Goal: Task Accomplishment & Management: Use online tool/utility

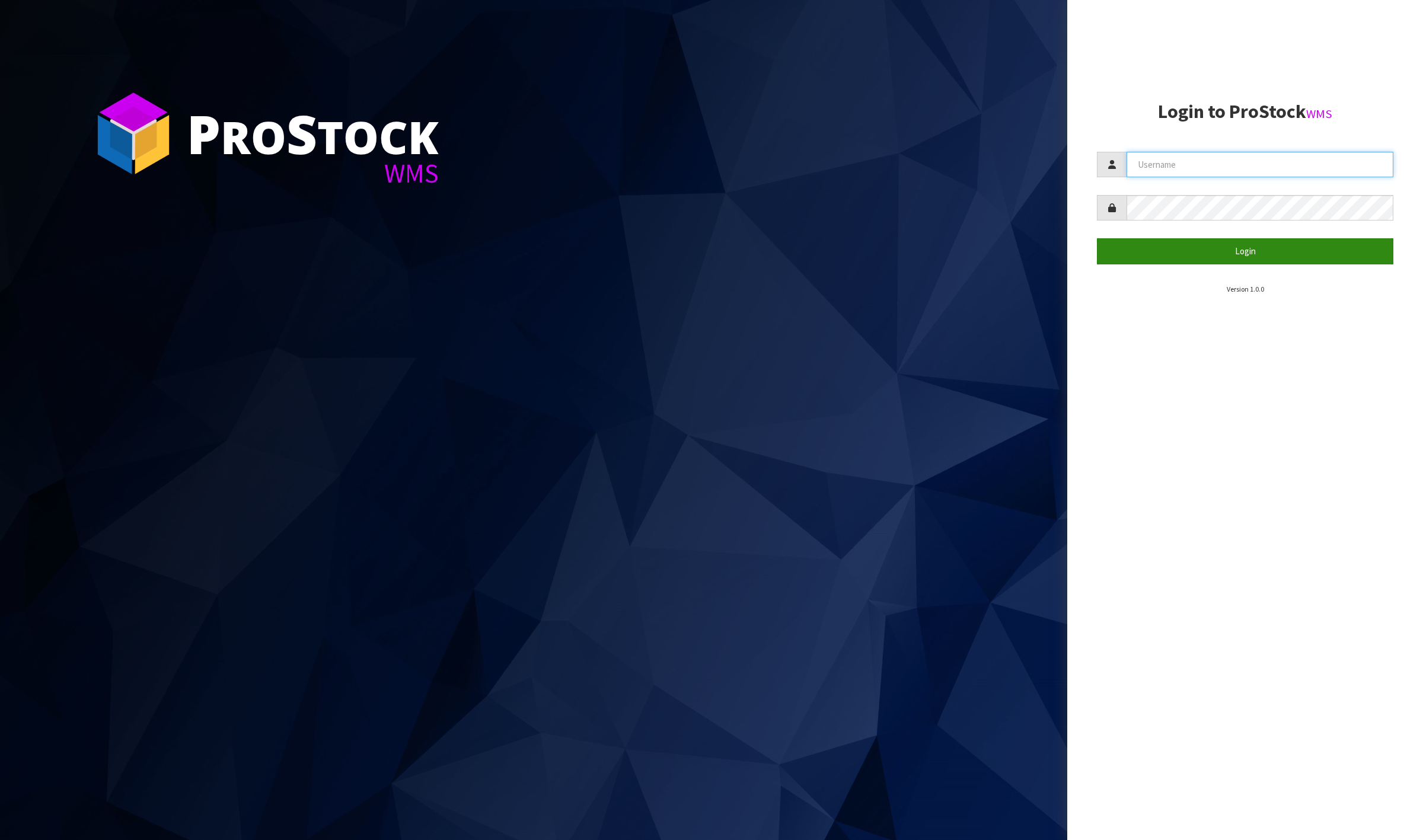
type input "[PERSON_NAME]"
click at [1206, 247] on button "Login" at bounding box center [1245, 251] width 296 height 26
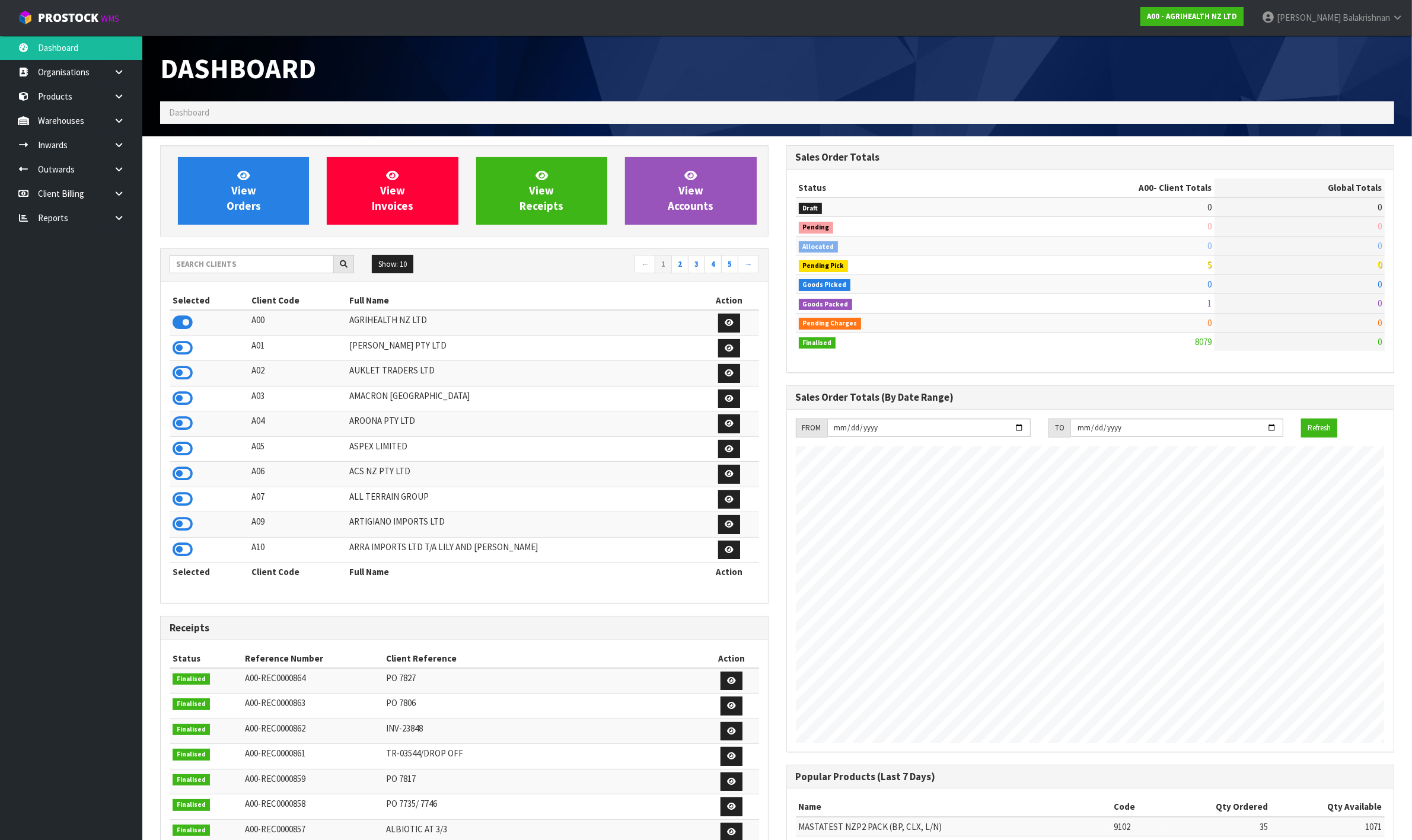
scroll to position [902, 626]
click at [118, 166] on icon at bounding box center [118, 169] width 12 height 9
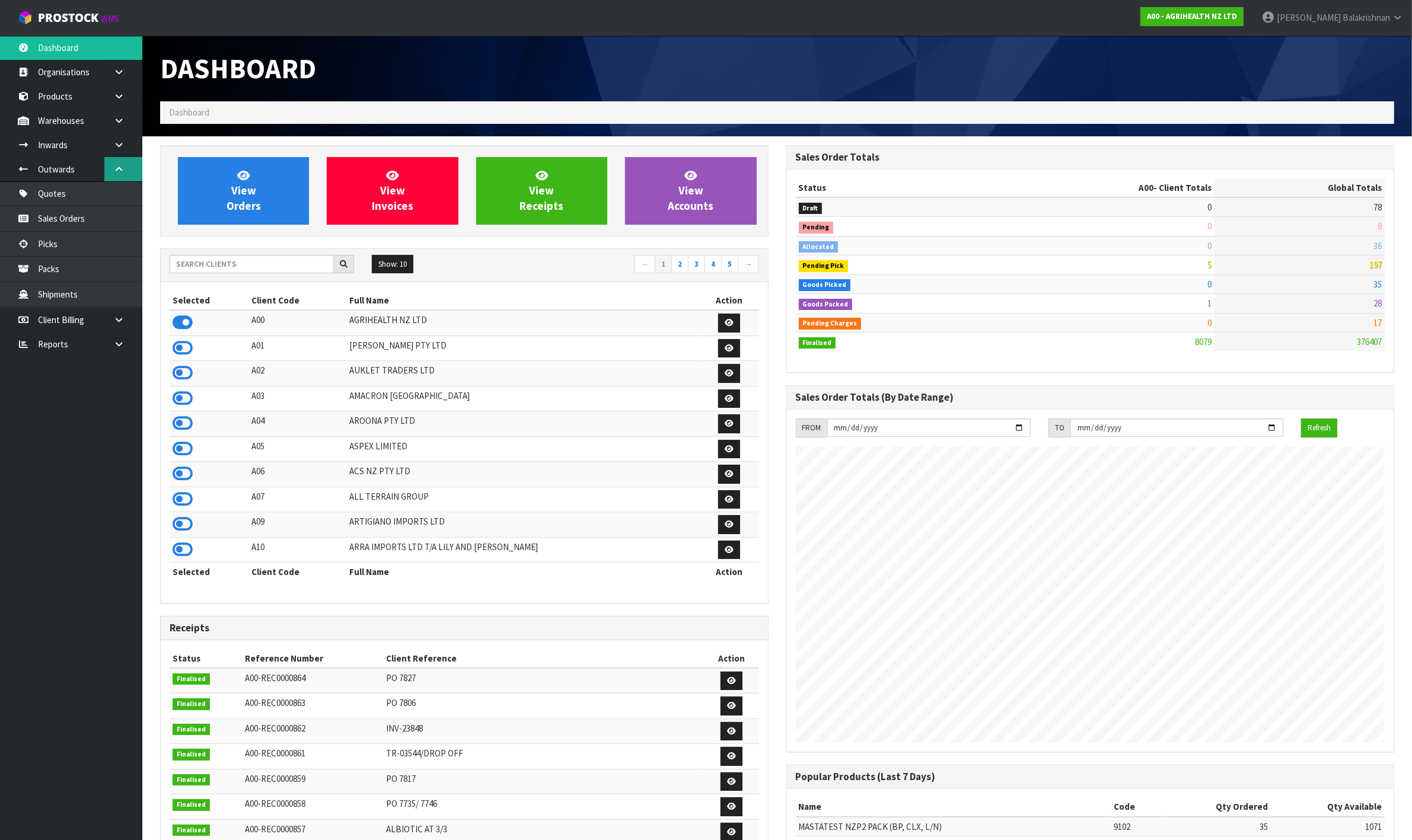
click at [118, 166] on icon at bounding box center [118, 169] width 12 height 9
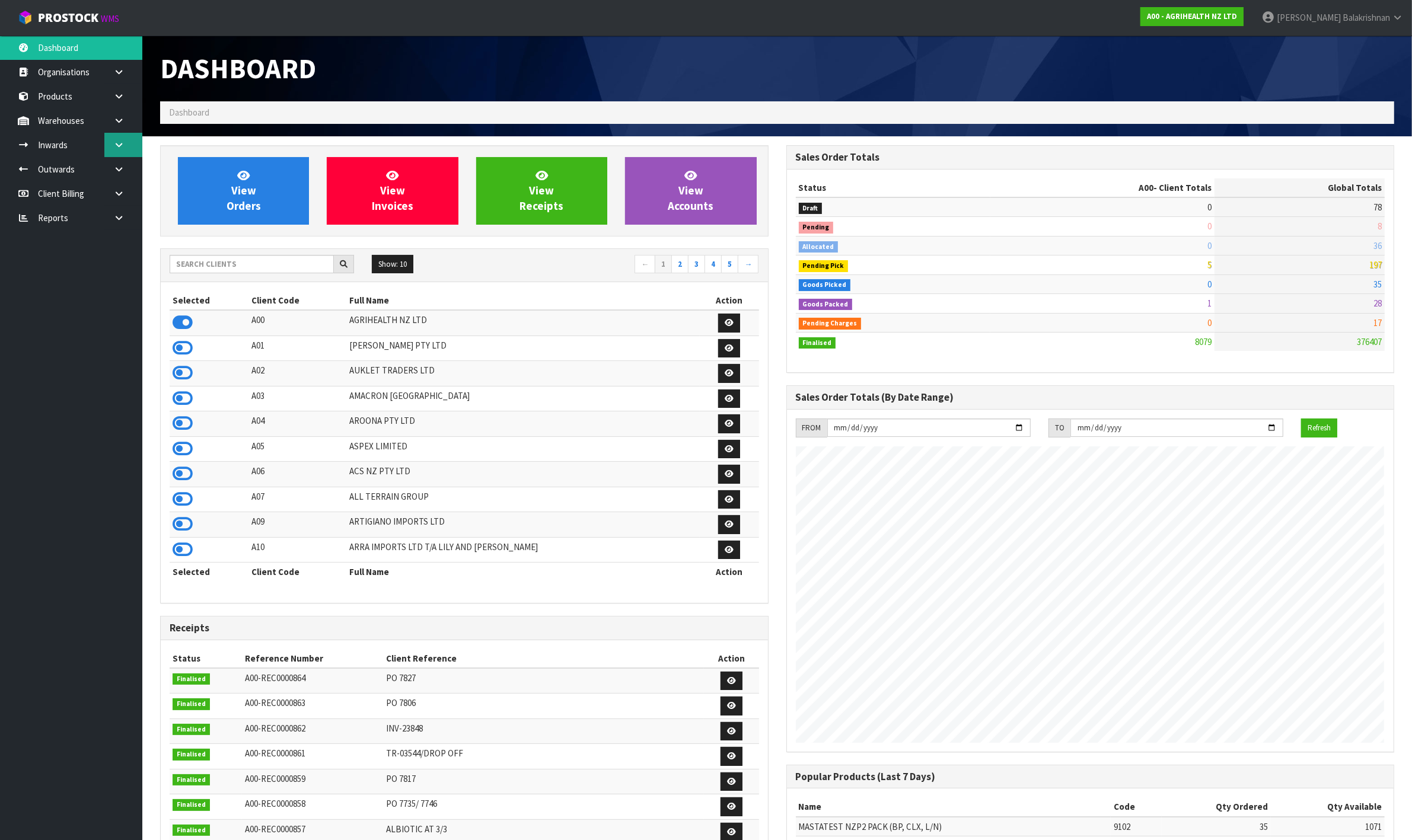
click at [124, 143] on link at bounding box center [123, 145] width 38 height 24
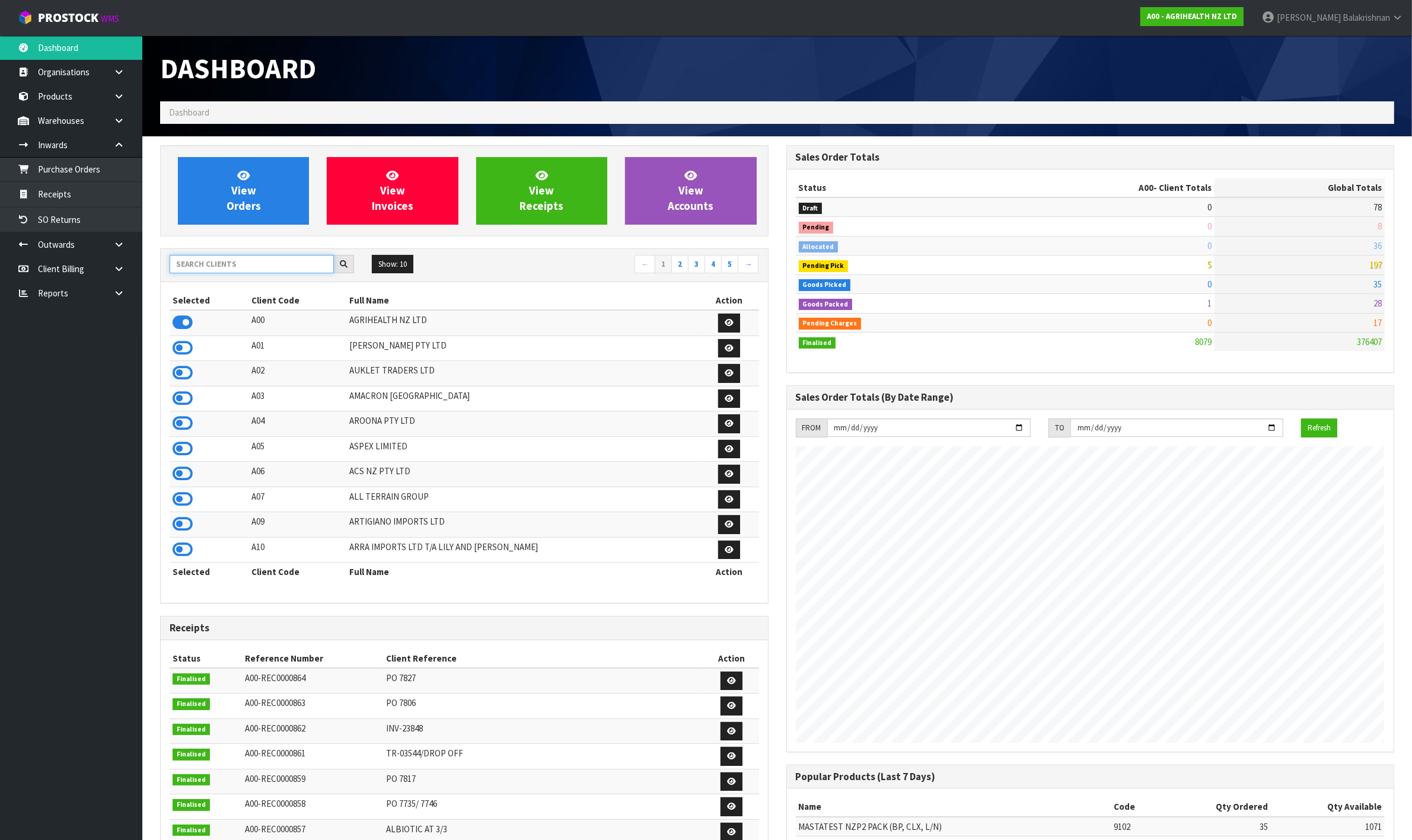
click at [247, 264] on input "text" at bounding box center [252, 264] width 164 height 18
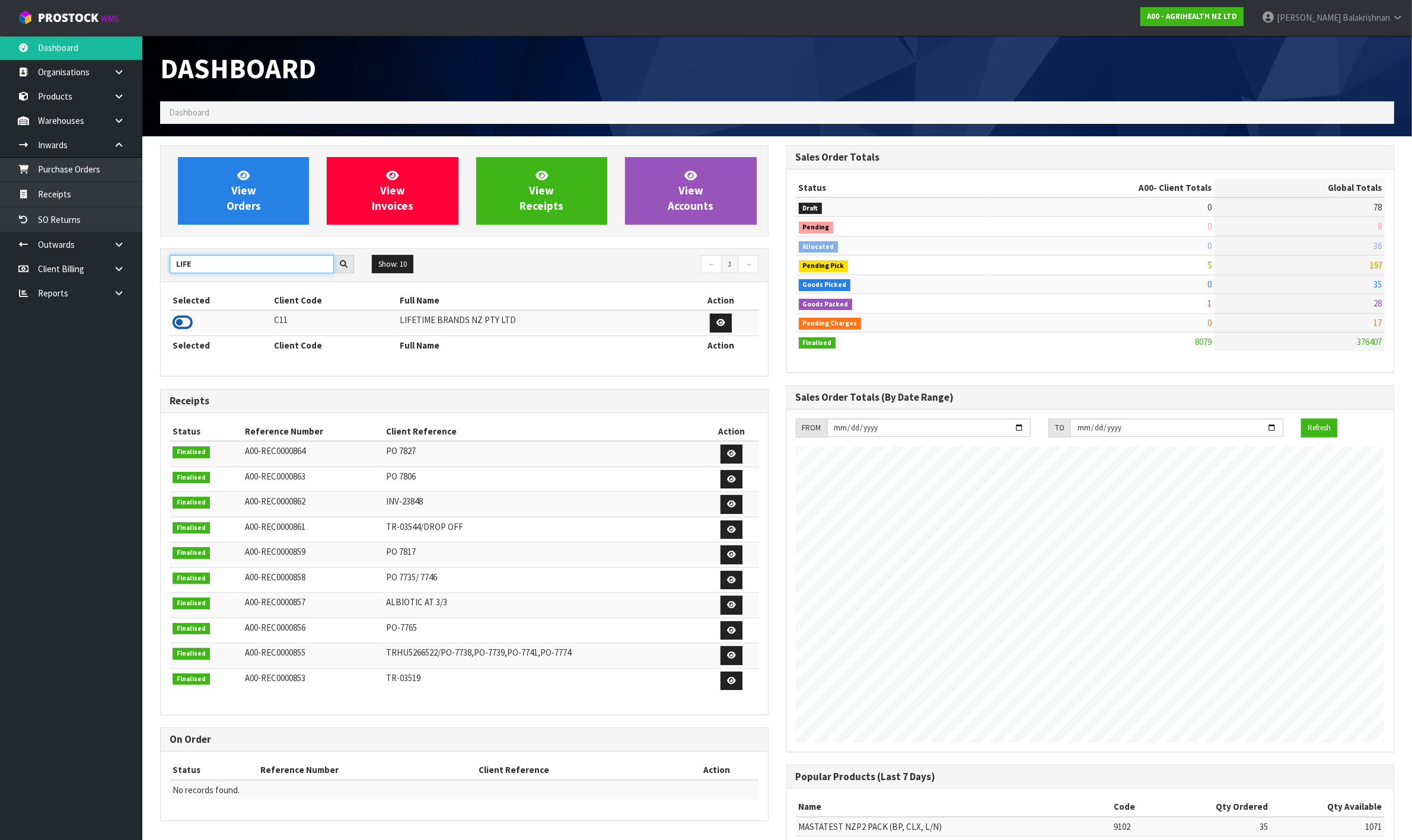
type input "LIFE"
click at [179, 327] on icon at bounding box center [183, 323] width 20 height 18
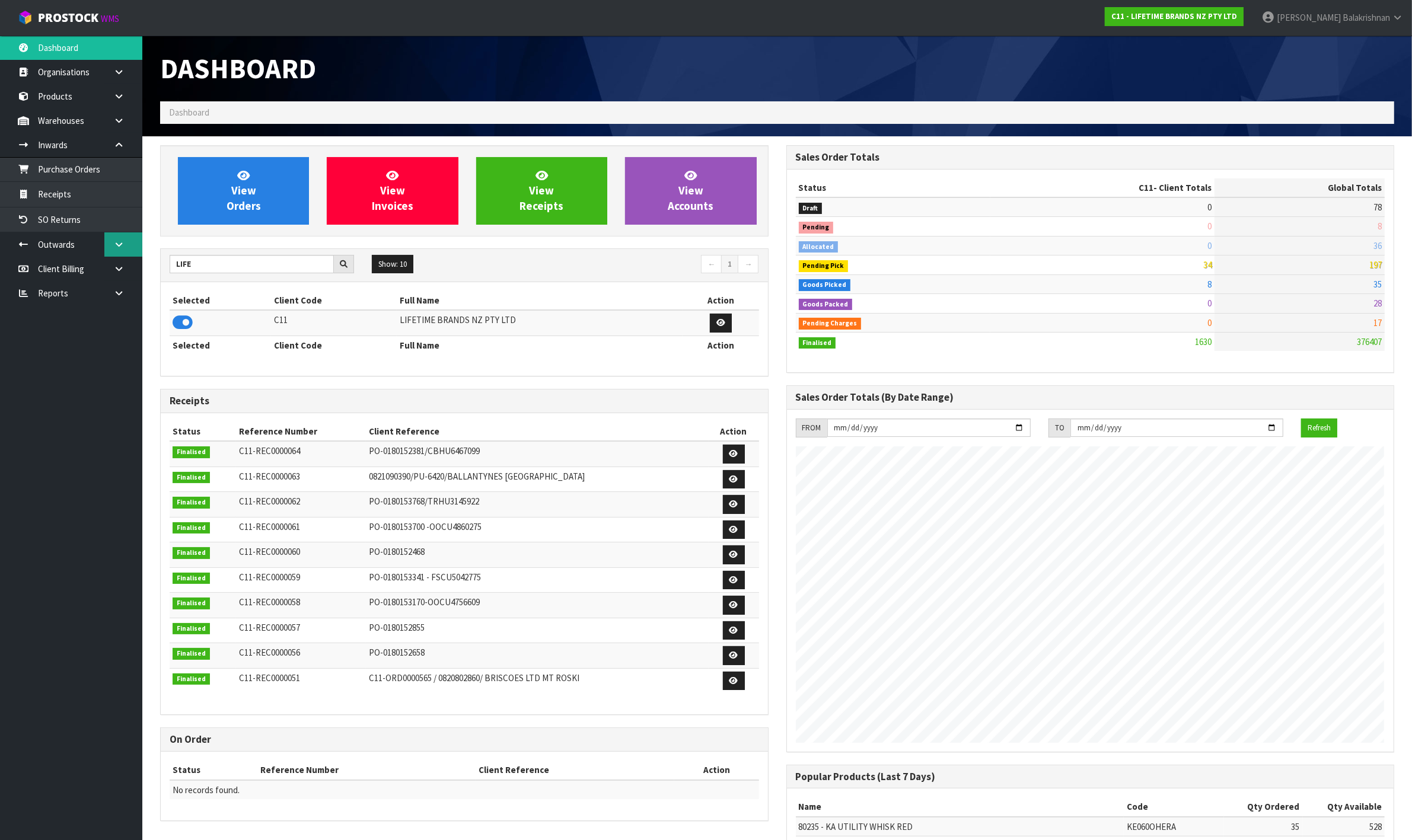
click at [122, 243] on icon at bounding box center [118, 244] width 12 height 9
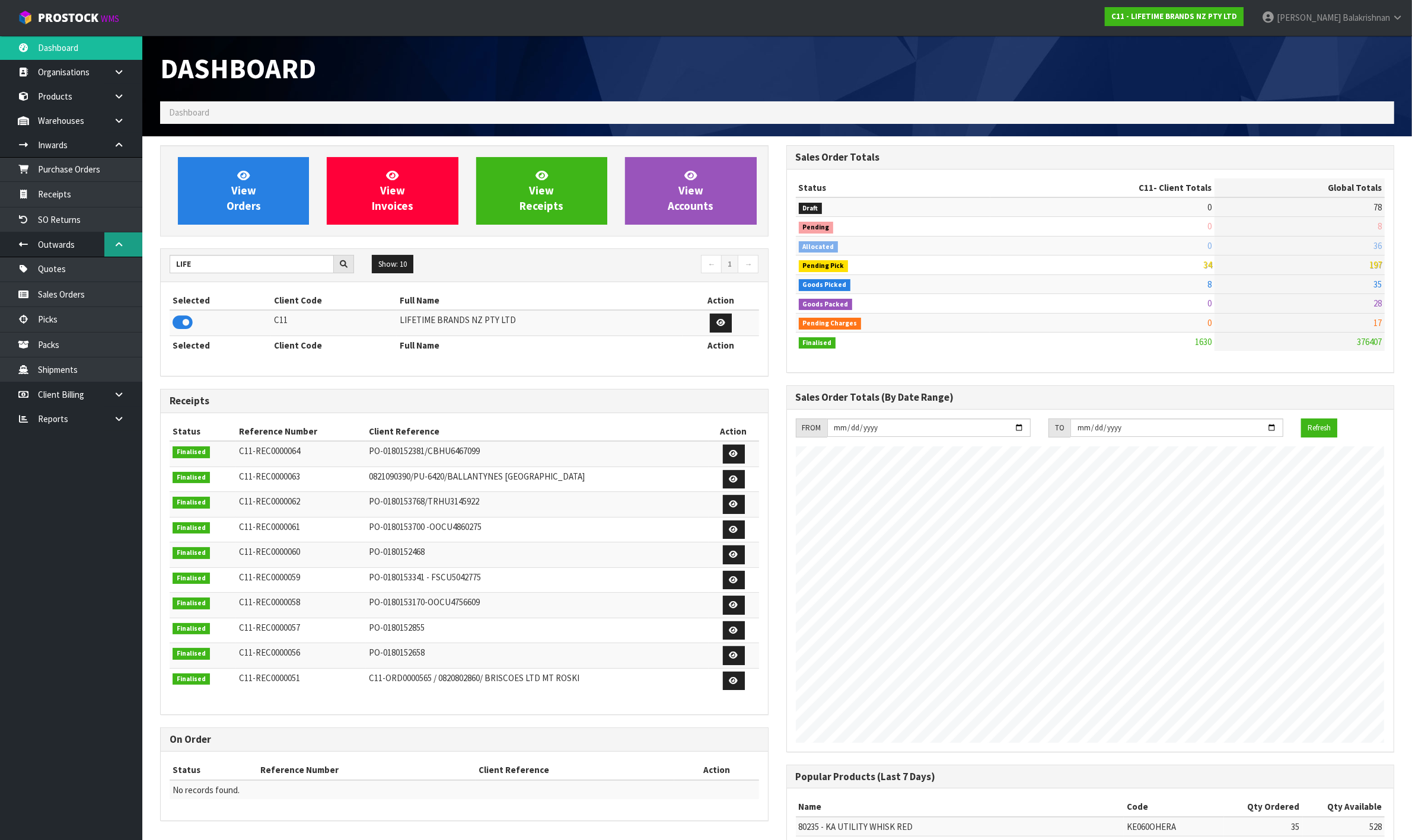
click at [122, 243] on icon at bounding box center [118, 244] width 12 height 9
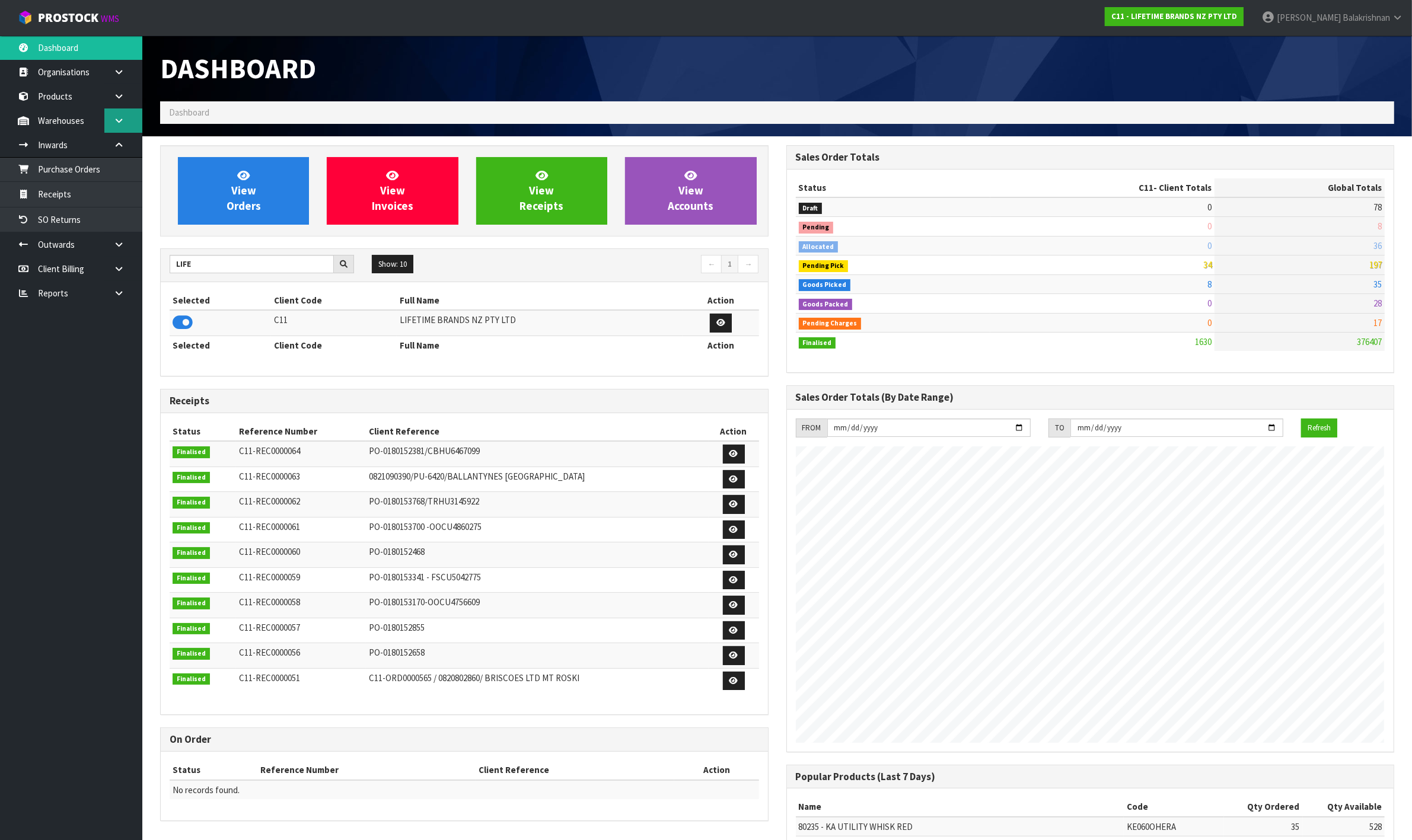
click at [120, 120] on icon at bounding box center [118, 120] width 12 height 9
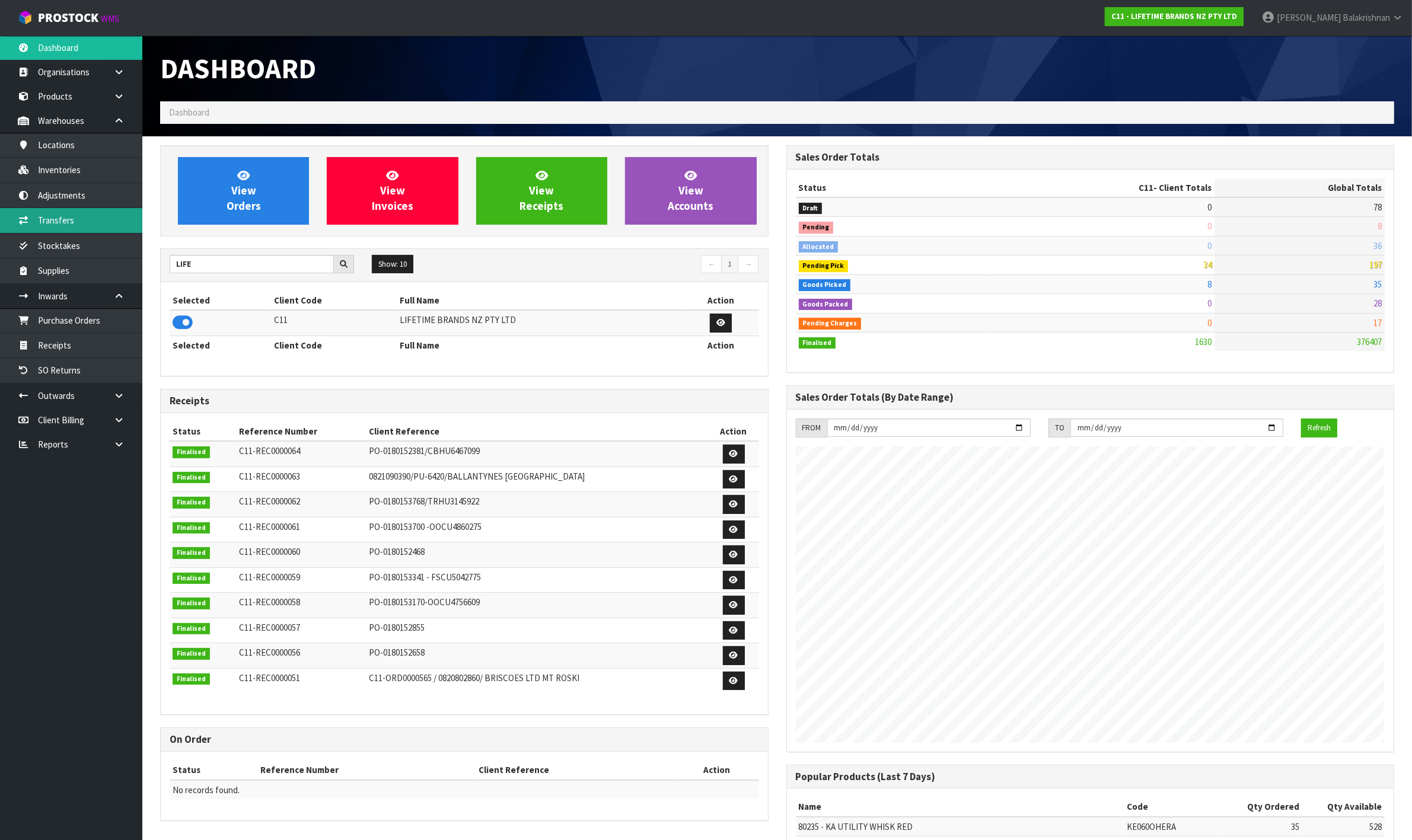
click at [84, 227] on link "Transfers" at bounding box center [71, 220] width 142 height 24
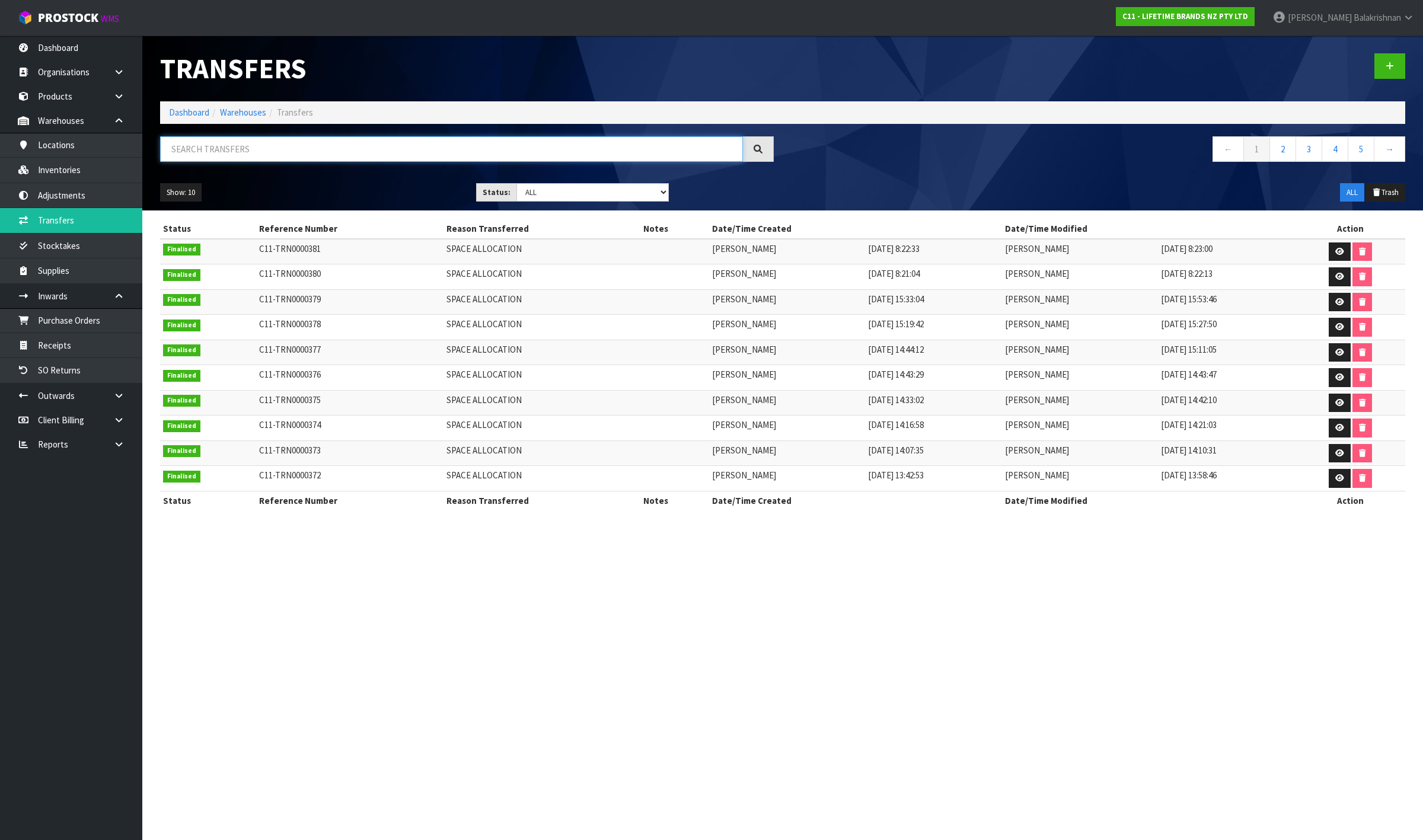
click at [281, 153] on input "text" at bounding box center [451, 149] width 583 height 26
drag, startPoint x: 1414, startPoint y: 36, endPoint x: 1395, endPoint y: 57, distance: 28.3
click at [1395, 57] on link at bounding box center [1390, 66] width 31 height 26
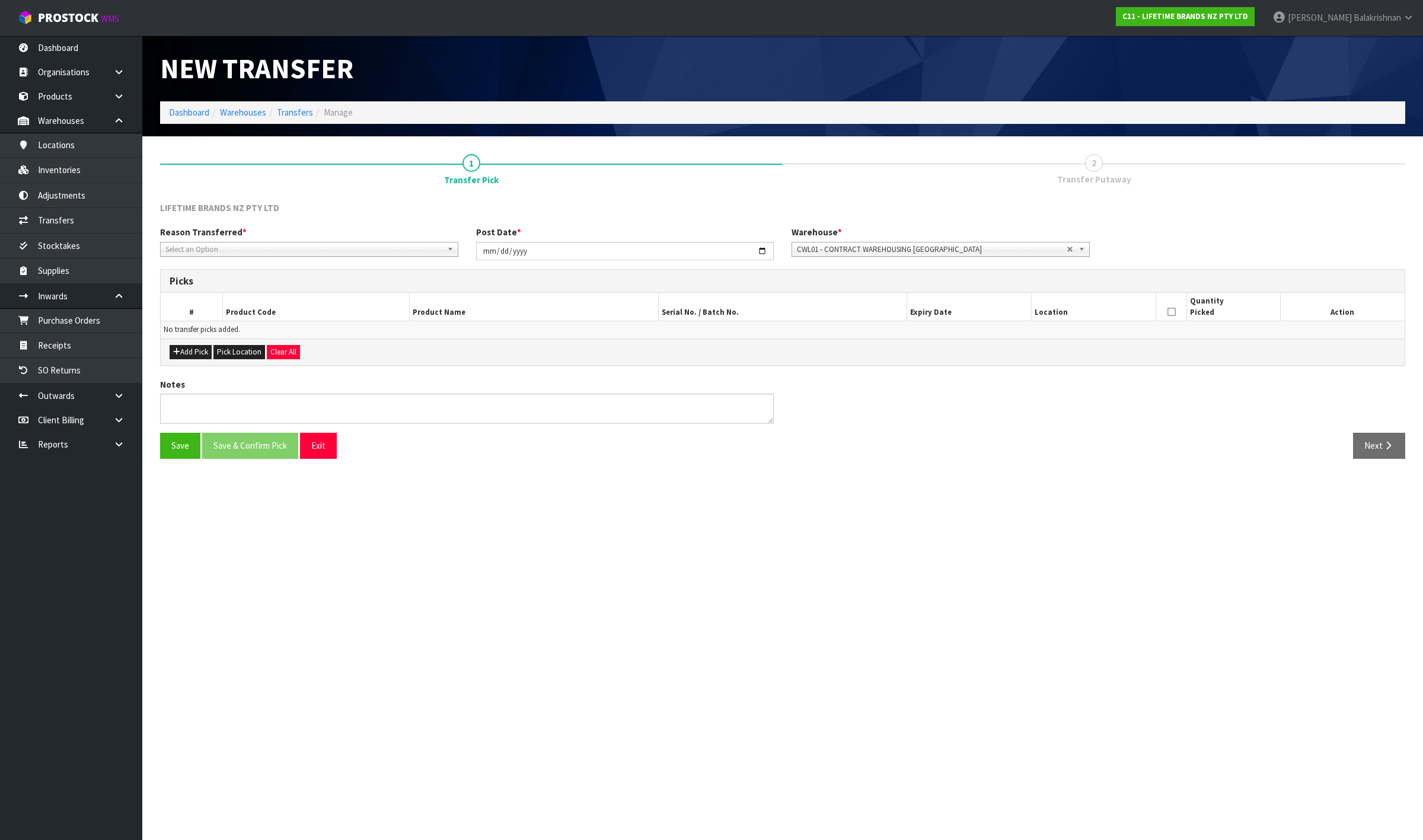
click at [214, 240] on div "Reason Transferred * Space Allocation Damage Expired Stock Repair QA Select an …" at bounding box center [309, 241] width 316 height 30
click at [213, 254] on span "Select an Option" at bounding box center [304, 249] width 277 height 14
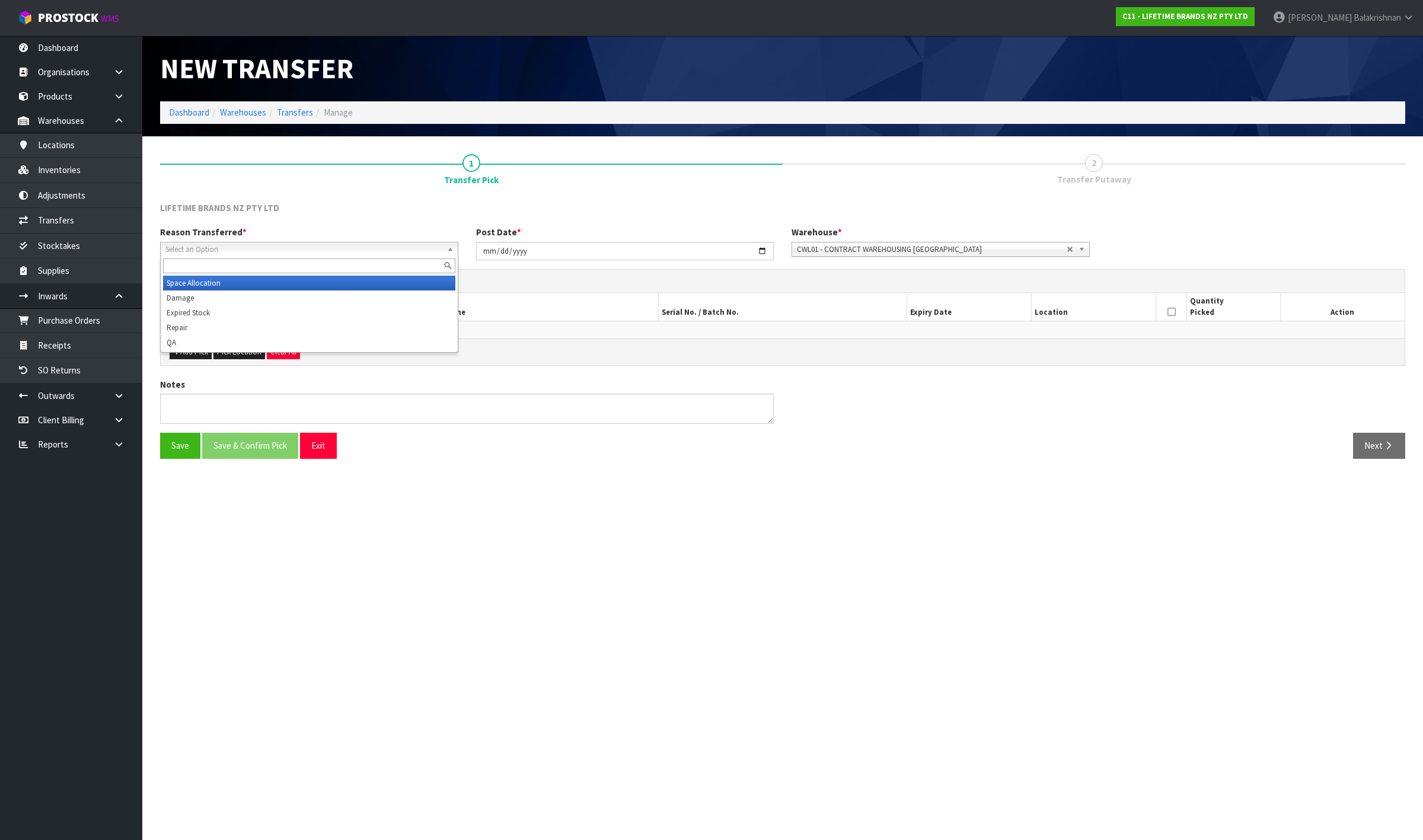
click at [206, 279] on li "Space Allocation" at bounding box center [309, 283] width 292 height 15
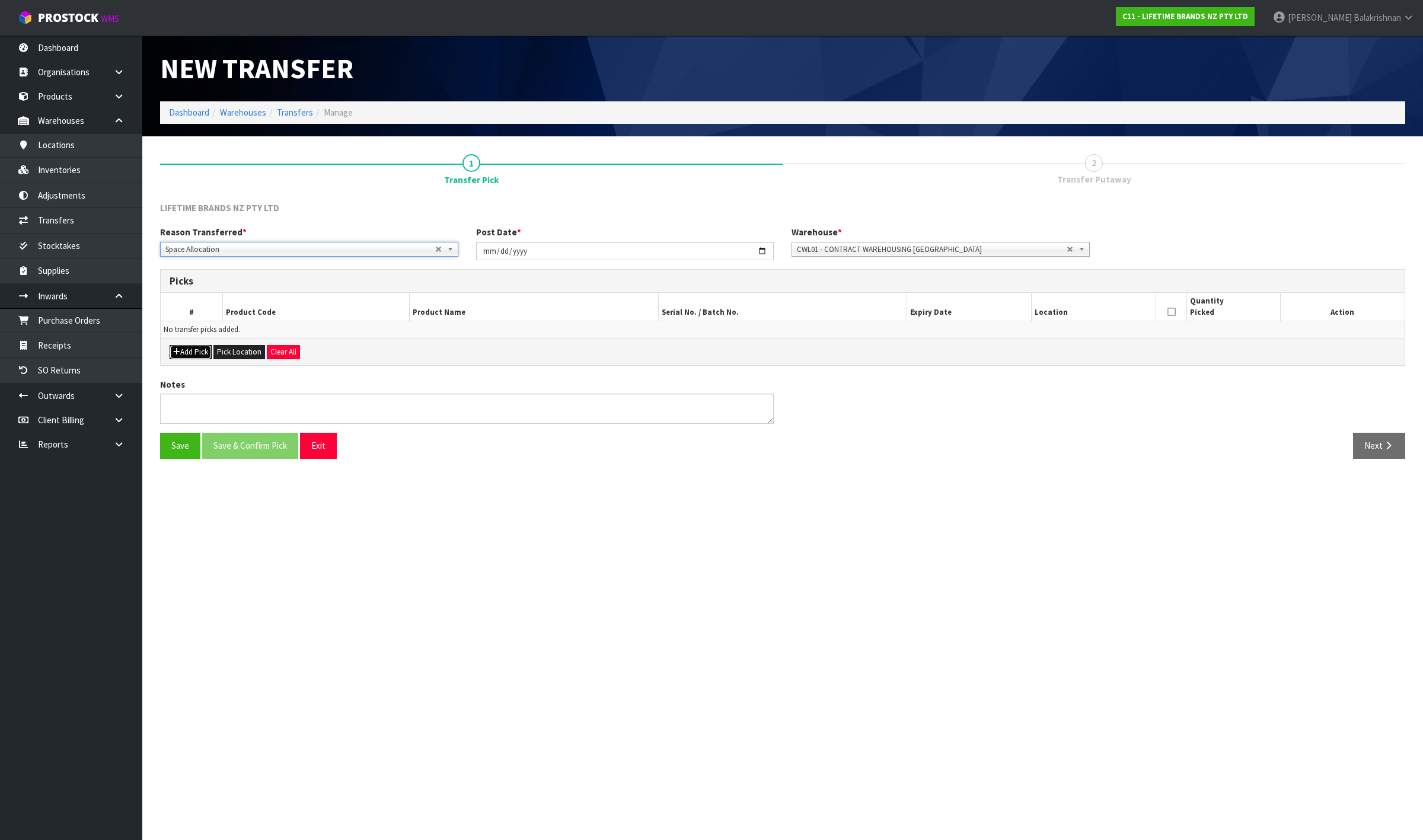
click at [200, 353] on button "Add Pick" at bounding box center [191, 352] width 42 height 14
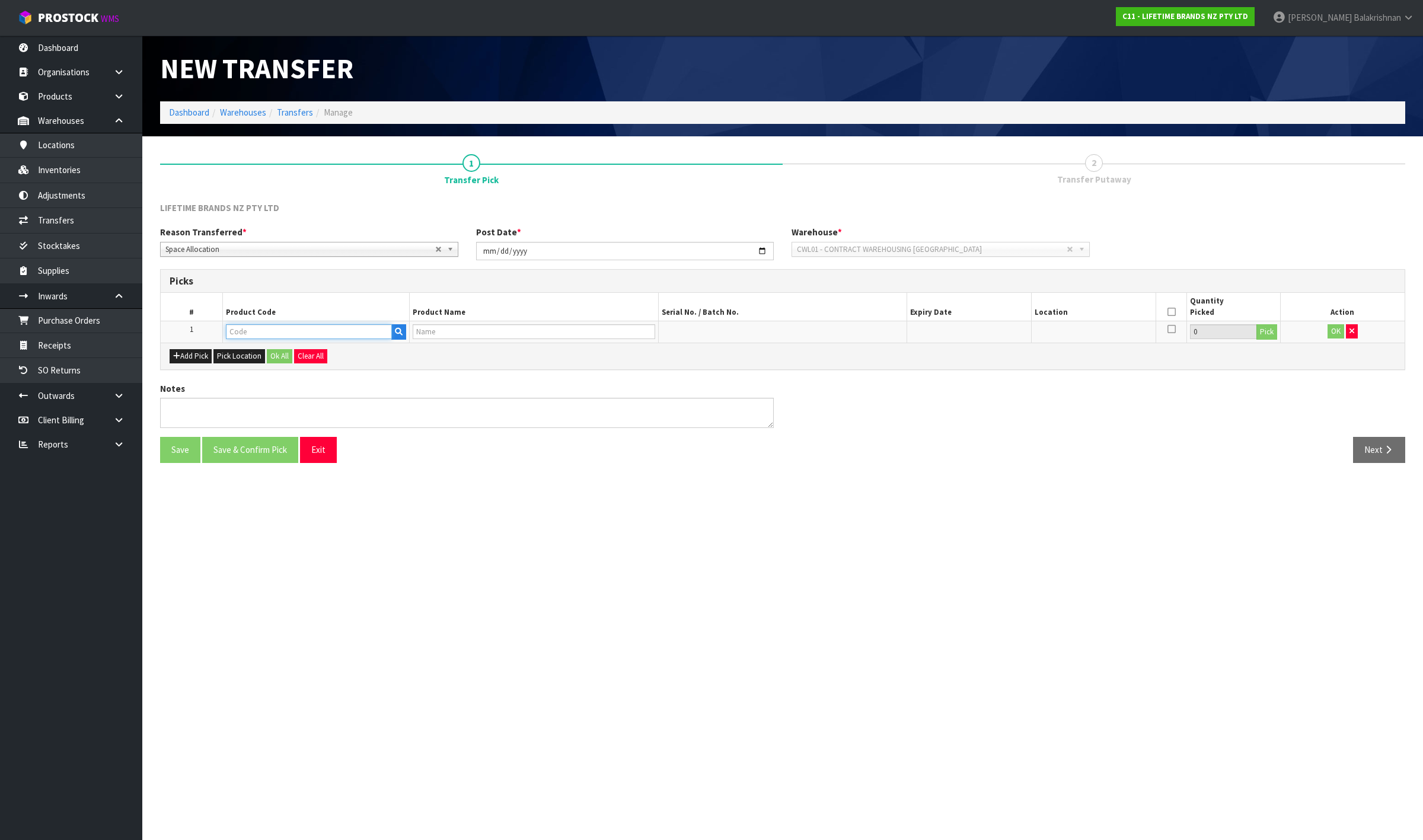
click at [250, 333] on input "text" at bounding box center [309, 331] width 166 height 15
type input "JOBLPLAT"
click at [267, 350] on strong "JOBLPLAT" at bounding box center [259, 352] width 41 height 11
type input "JOBLPLAT19PK4"
type input "JO BIG LOVE LITTLE PLATES SET OF 4"
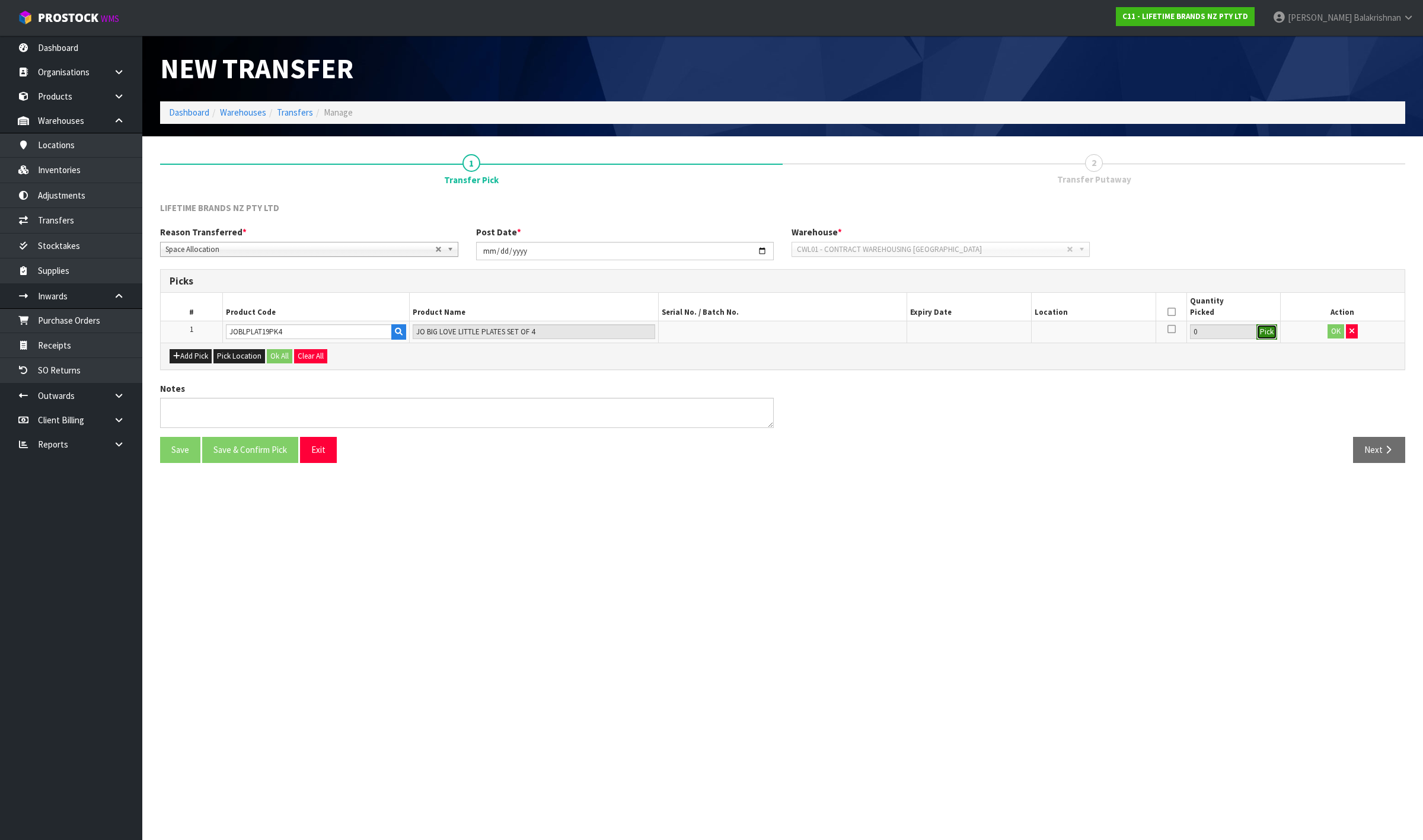
click at [1263, 331] on button "Pick" at bounding box center [1267, 331] width 21 height 16
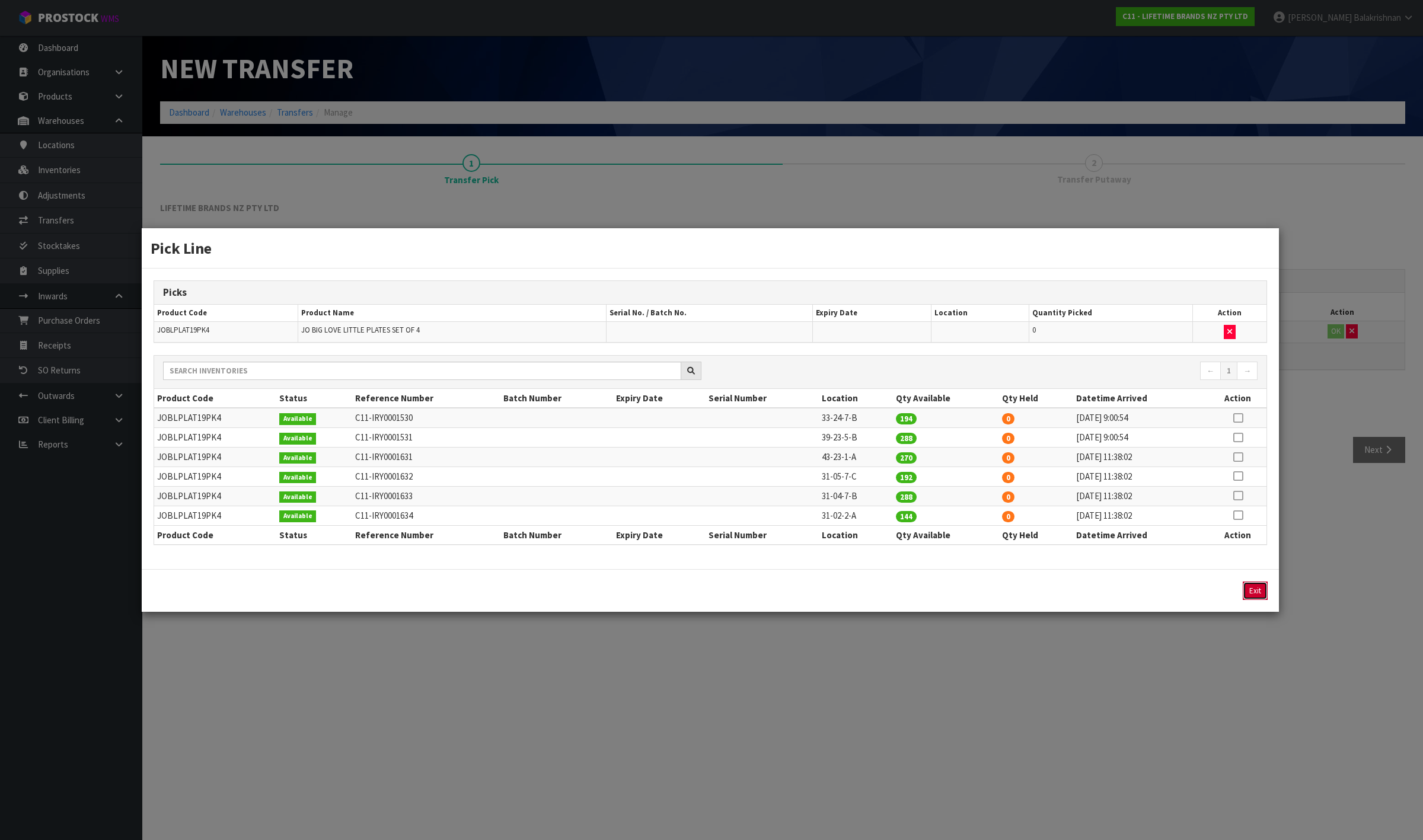
click at [1257, 592] on button "Exit" at bounding box center [1255, 590] width 25 height 18
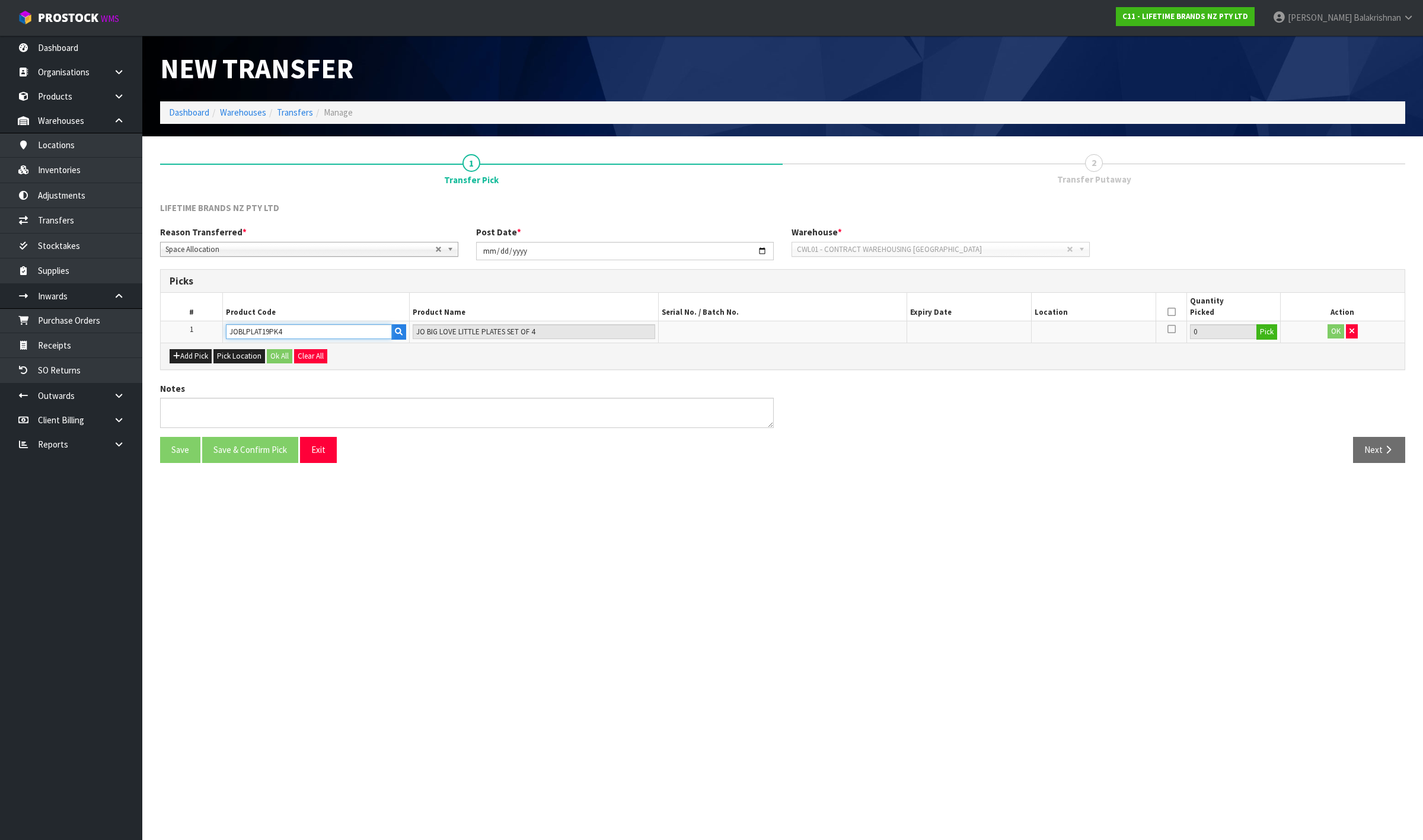
click at [322, 327] on input "JOBLPLAT19PK4" at bounding box center [309, 331] width 166 height 15
type input "JOBLPLA"
click at [305, 363] on link "JOBLPLA T27PK4" at bounding box center [274, 368] width 93 height 16
type input "JOBLPLAT27PK4"
type input "[PERSON_NAME] BIG LOVE EVERYTHING PLATE 27CM"
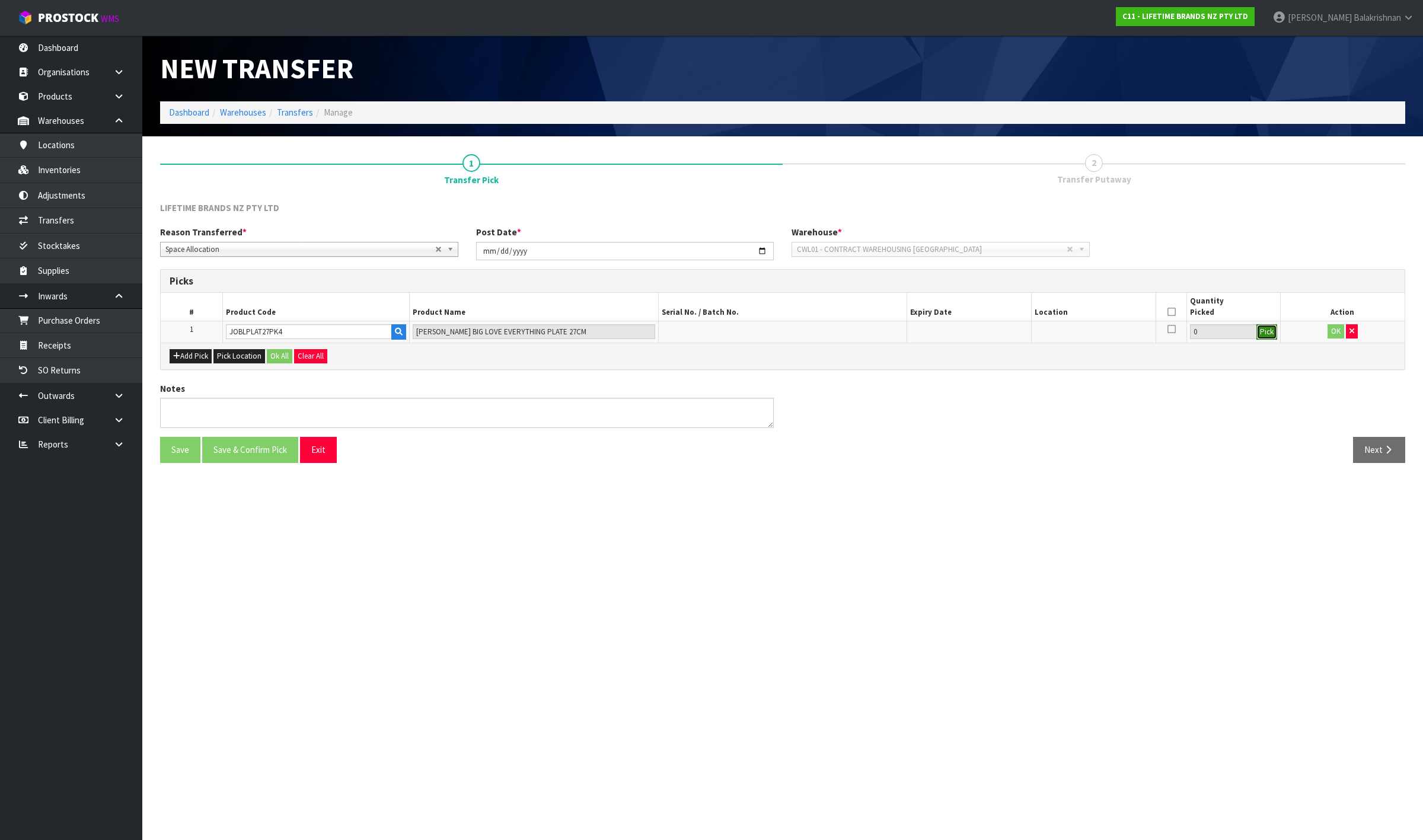
click at [1259, 329] on button "Pick" at bounding box center [1267, 331] width 21 height 16
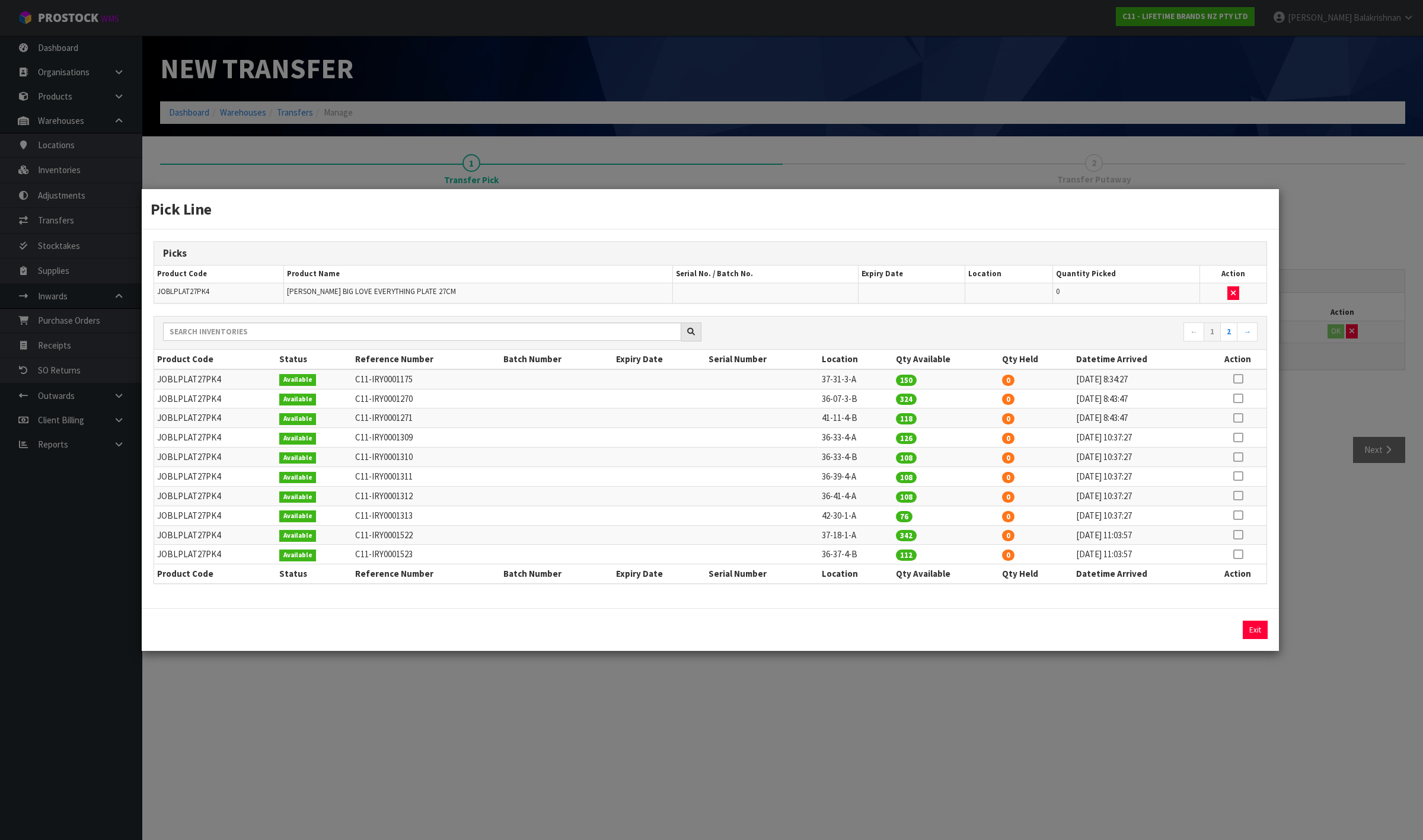
click at [1240, 398] on icon at bounding box center [1238, 398] width 9 height 1
click at [1217, 630] on button "Assign Pick" at bounding box center [1215, 630] width 49 height 18
type input "324"
click at [1255, 628] on button "Exit" at bounding box center [1255, 630] width 25 height 18
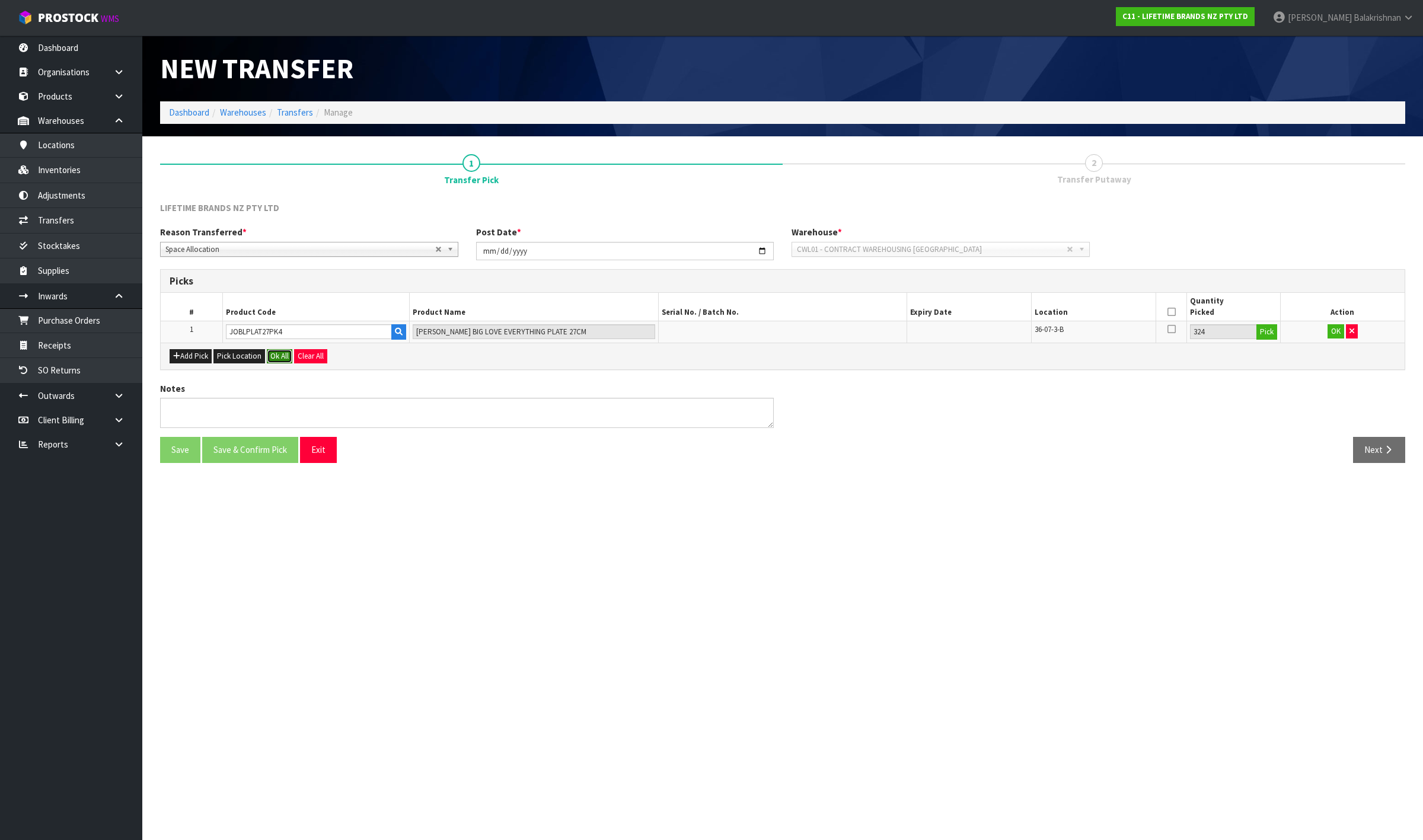
click at [279, 357] on button "Ok All" at bounding box center [279, 356] width 26 height 14
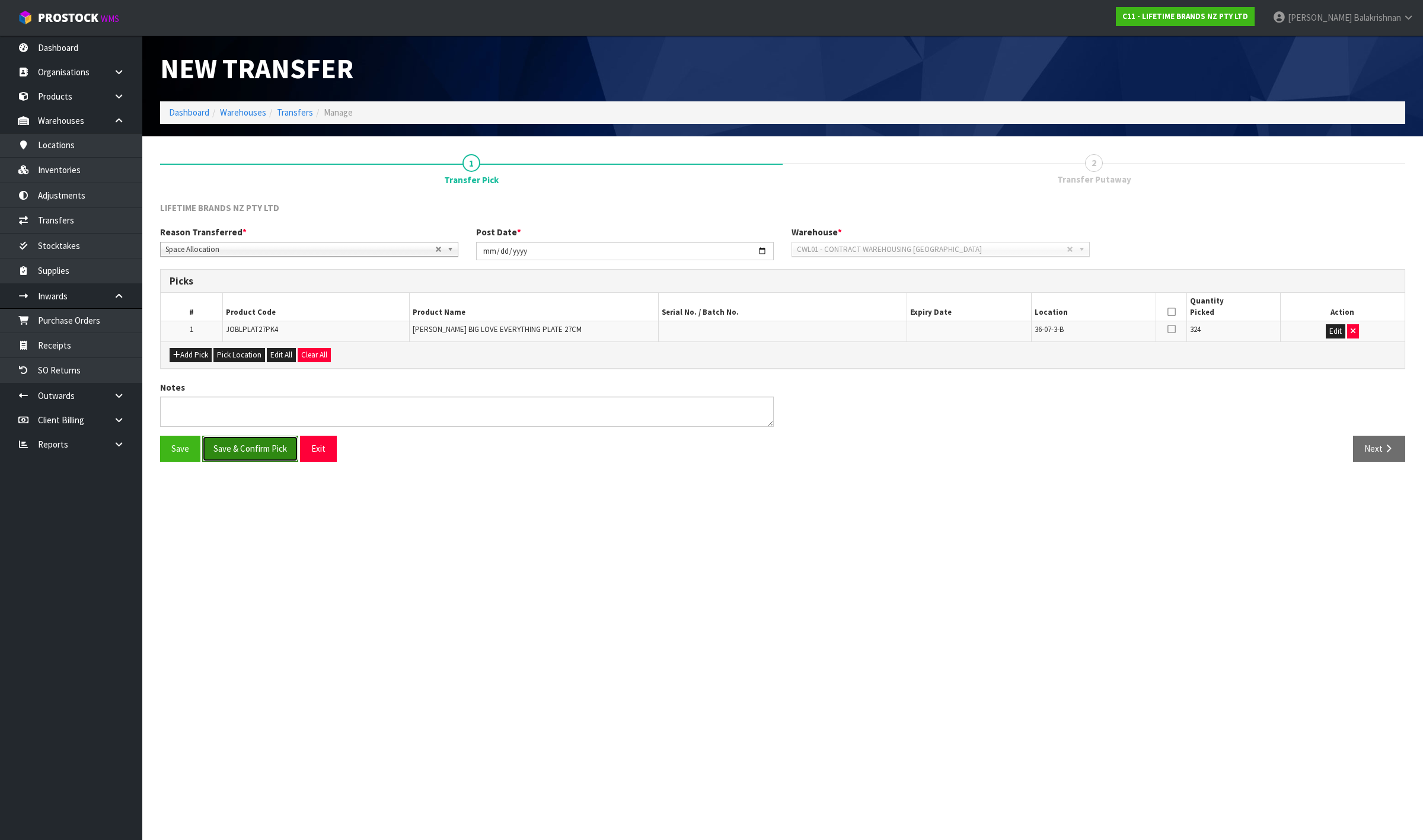
click at [262, 461] on button "Save & Confirm Pick" at bounding box center [250, 448] width 96 height 26
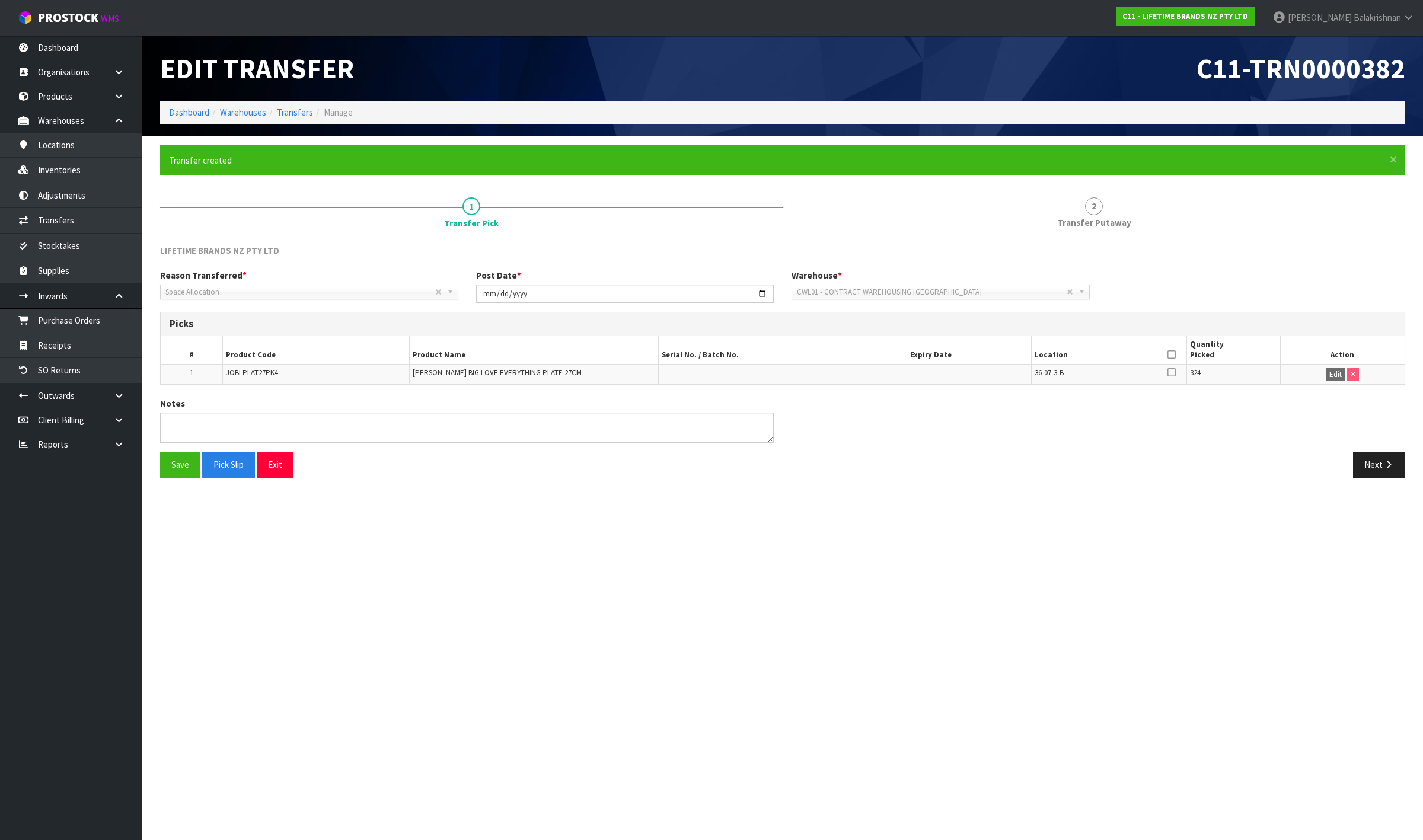
click at [1169, 354] on icon at bounding box center [1172, 354] width 8 height 1
click at [191, 463] on button "Save" at bounding box center [181, 465] width 41 height 26
click at [1382, 469] on button "Next" at bounding box center [1379, 465] width 52 height 26
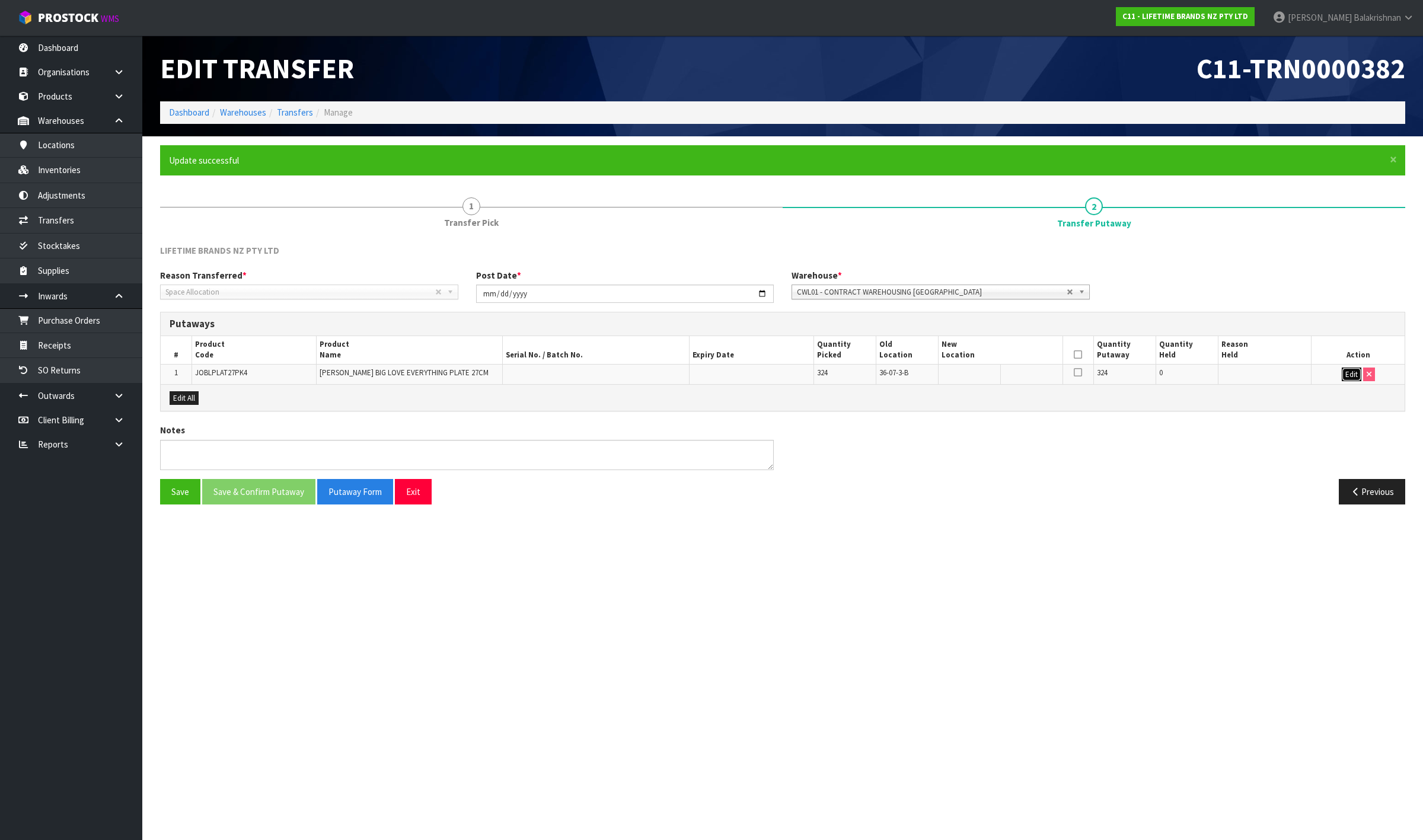
click at [1355, 372] on button "Edit" at bounding box center [1351, 374] width 20 height 14
click at [991, 373] on input "text" at bounding box center [993, 375] width 104 height 15
click at [955, 371] on input "390-04-2-B" at bounding box center [993, 375] width 104 height 15
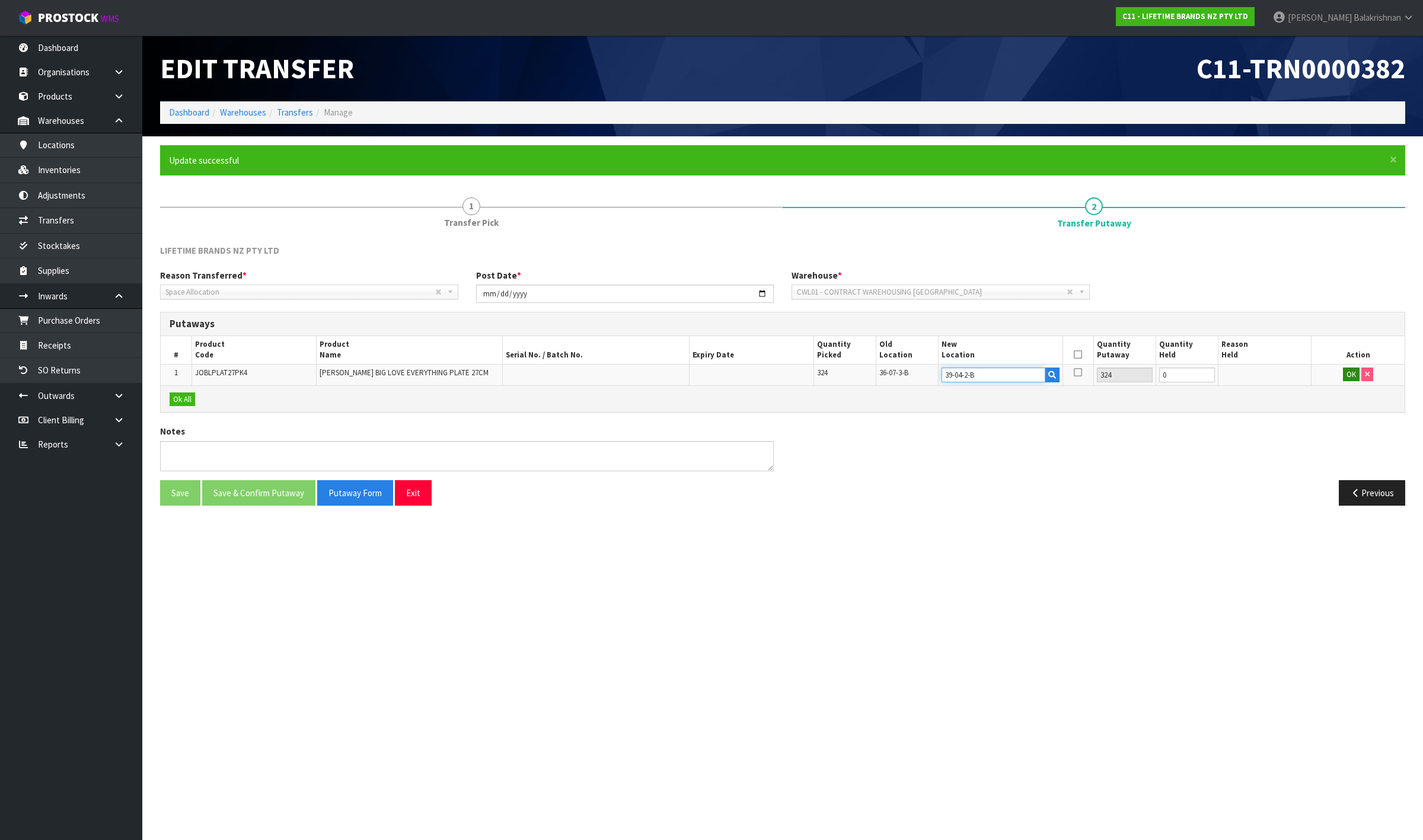
type input "39-04-2-B"
click at [1350, 372] on button "OK" at bounding box center [1351, 374] width 17 height 14
click at [1077, 354] on icon at bounding box center [1078, 354] width 8 height 1
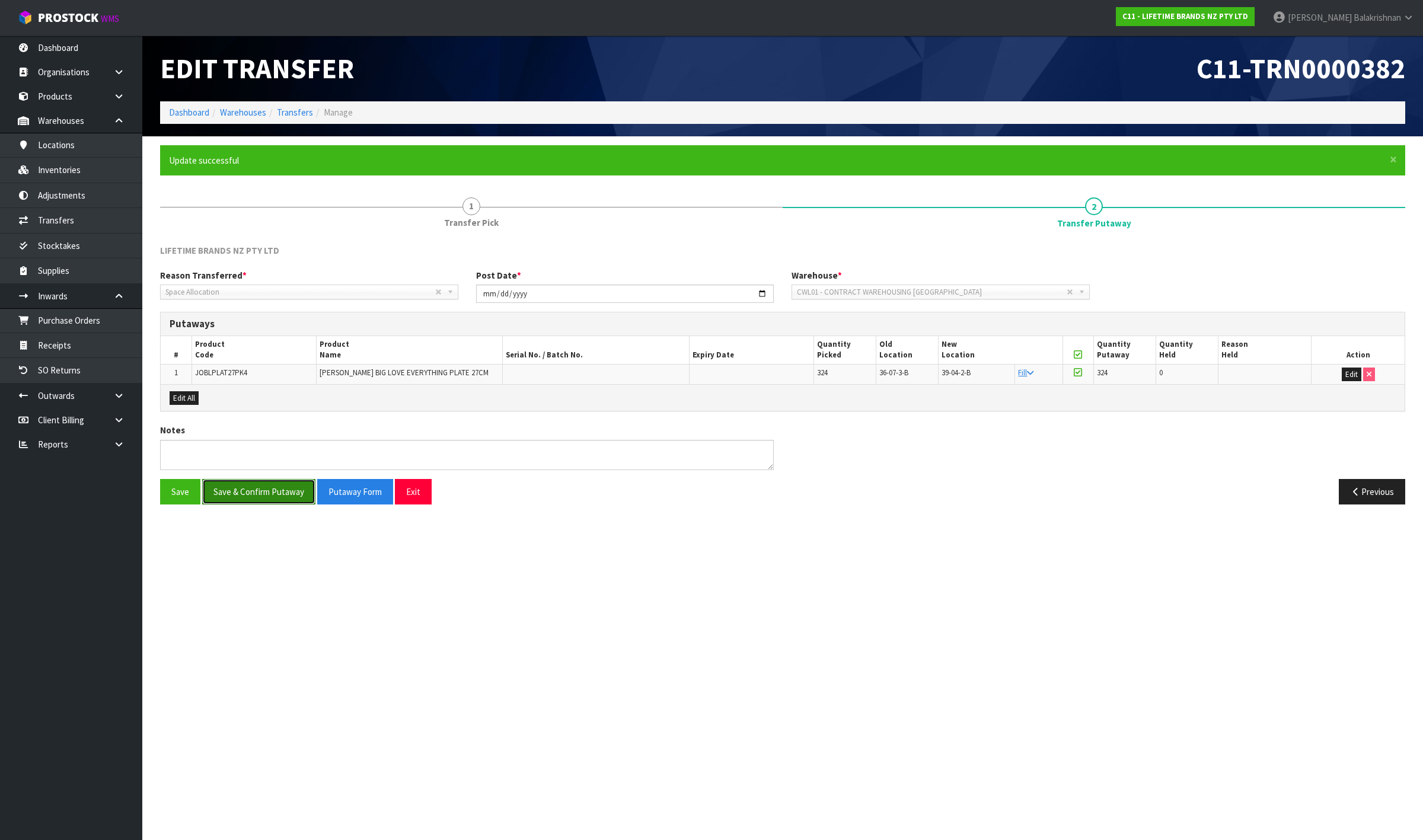
click at [271, 496] on button "Save & Confirm Putaway" at bounding box center [258, 492] width 113 height 26
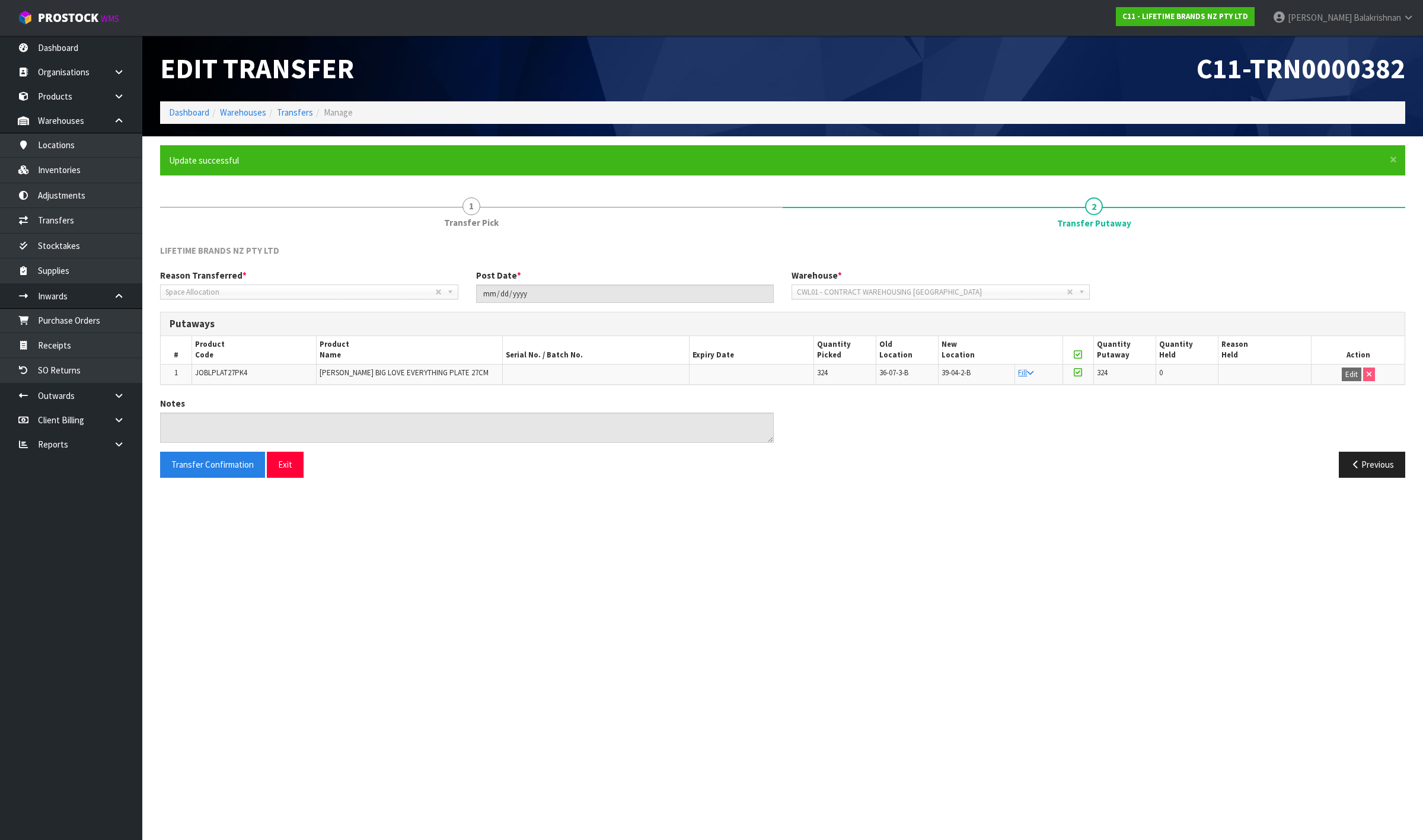
click at [242, 371] on span "JOBLPLAT27PK4" at bounding box center [221, 372] width 52 height 10
click at [399, 476] on div "Transfer Confirmation Exit" at bounding box center [466, 465] width 631 height 26
